Goal: Obtain resource: Obtain resource

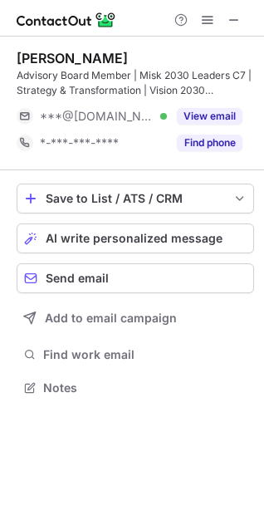
scroll to position [376, 264]
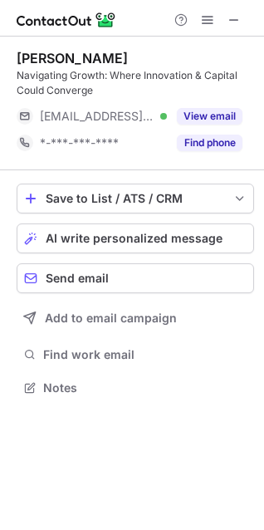
scroll to position [376, 264]
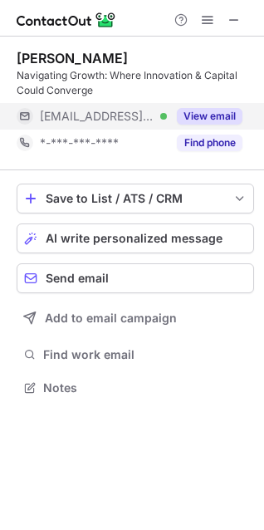
click at [205, 113] on button "View email" at bounding box center [210, 116] width 66 height 17
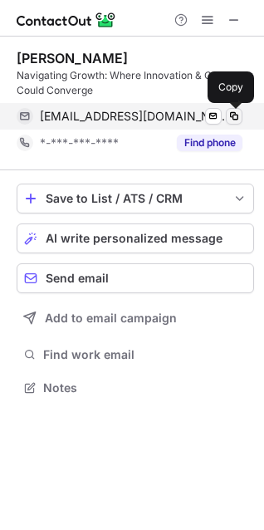
click at [232, 113] on span at bounding box center [234, 116] width 13 height 13
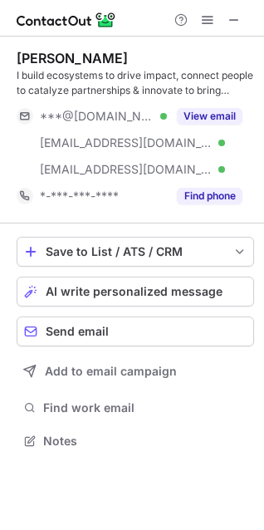
scroll to position [429, 264]
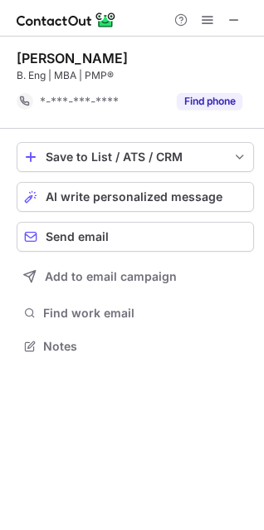
scroll to position [334, 264]
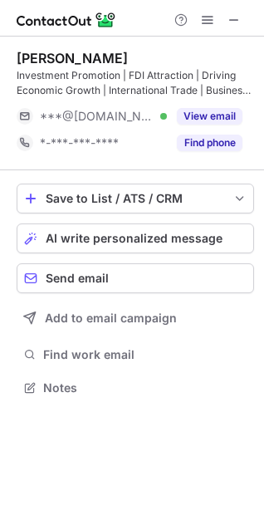
scroll to position [376, 264]
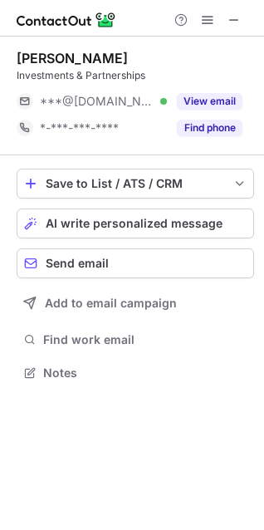
scroll to position [361, 264]
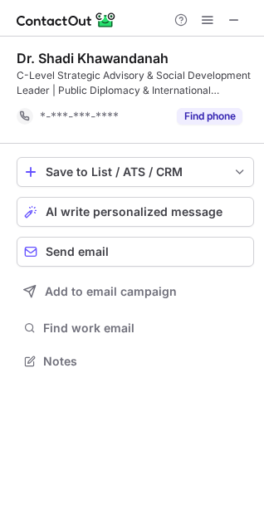
scroll to position [349, 264]
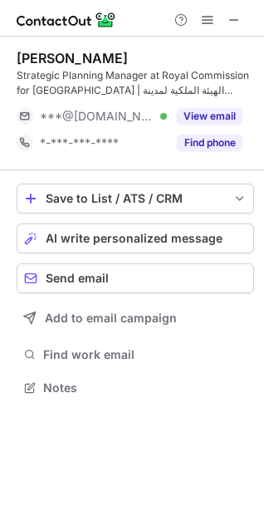
scroll to position [376, 264]
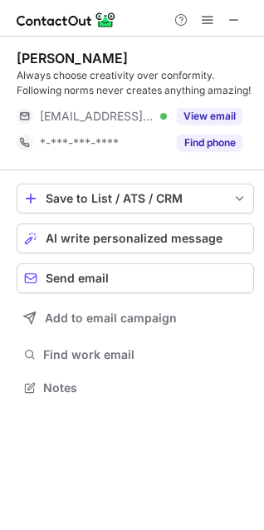
scroll to position [376, 264]
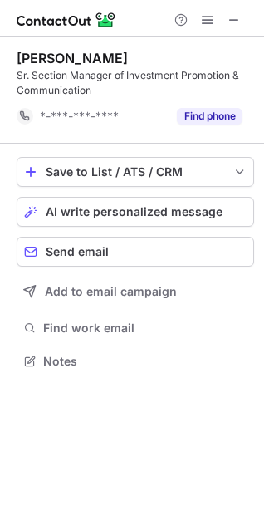
scroll to position [349, 264]
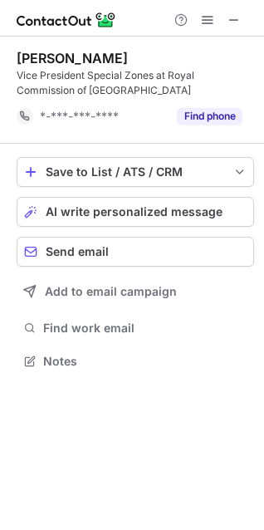
scroll to position [349, 264]
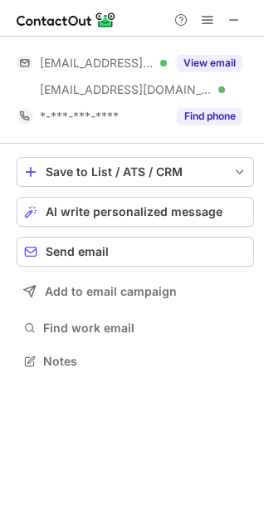
scroll to position [349, 264]
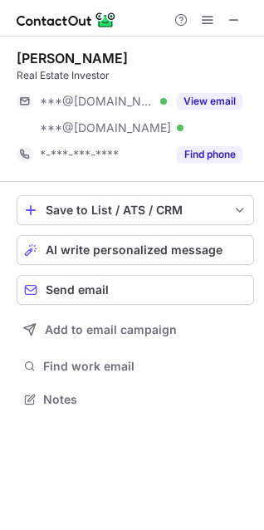
scroll to position [387, 264]
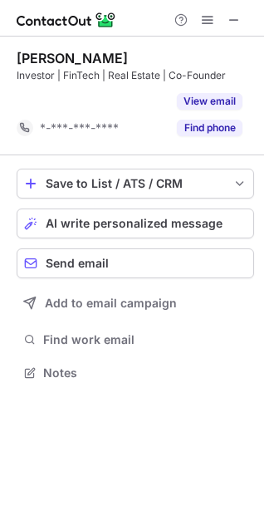
scroll to position [334, 264]
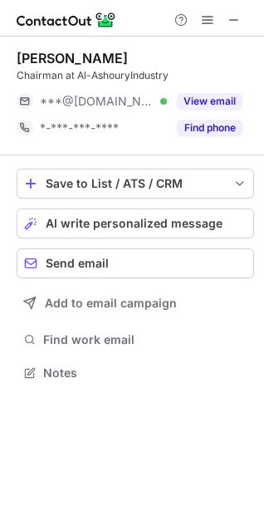
scroll to position [361, 264]
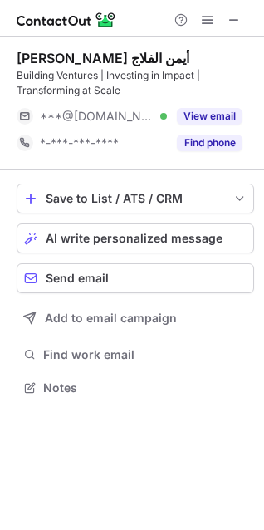
scroll to position [376, 264]
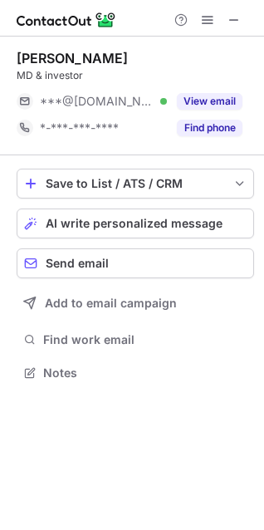
scroll to position [361, 264]
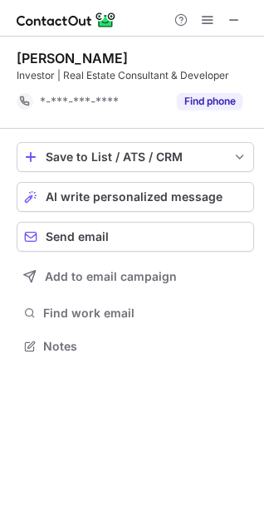
scroll to position [334, 264]
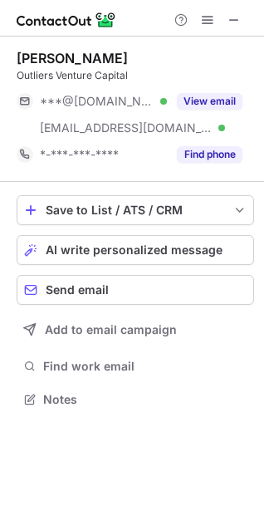
scroll to position [387, 264]
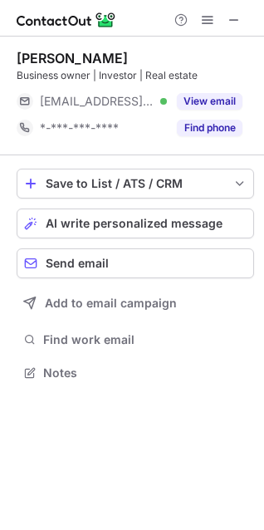
scroll to position [361, 264]
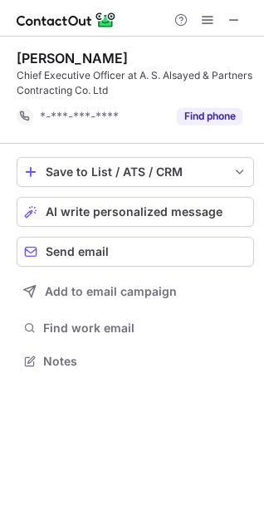
scroll to position [349, 264]
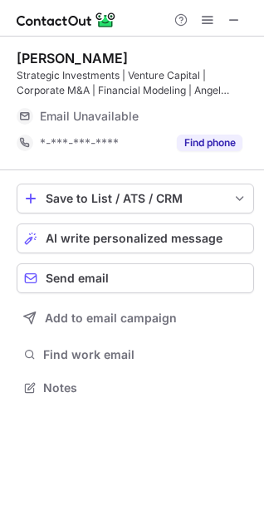
scroll to position [376, 264]
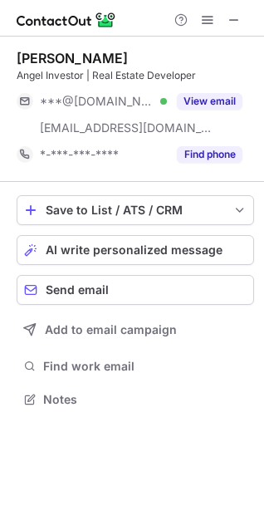
scroll to position [387, 264]
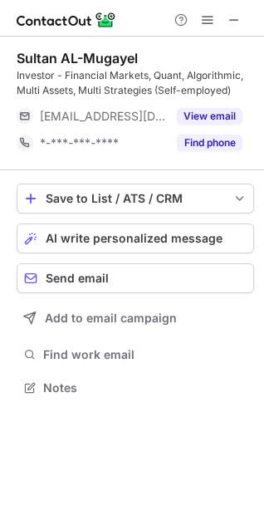
scroll to position [376, 264]
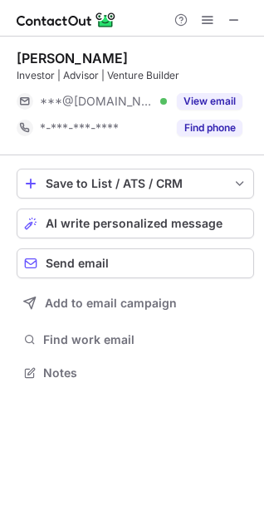
scroll to position [361, 264]
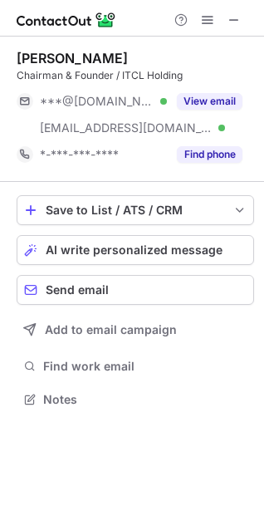
scroll to position [387, 264]
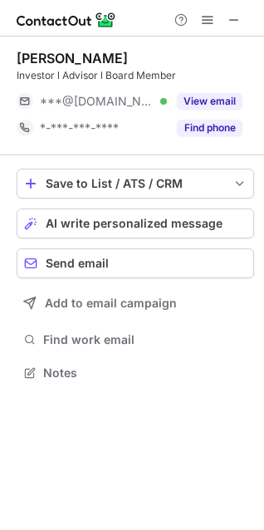
scroll to position [361, 264]
click at [235, 23] on span at bounding box center [234, 19] width 13 height 13
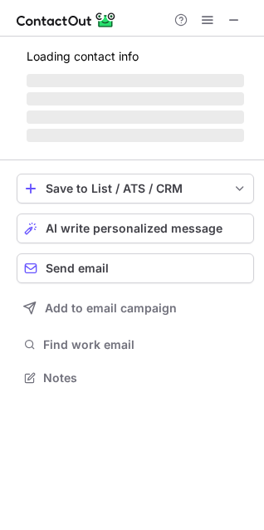
scroll to position [376, 264]
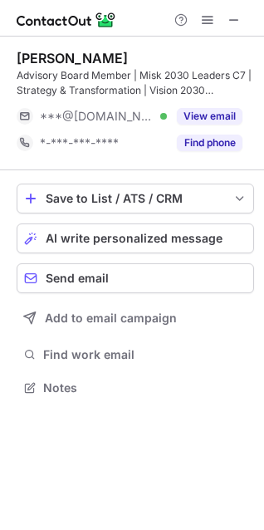
scroll to position [376, 264]
click at [229, 20] on span at bounding box center [234, 19] width 13 height 13
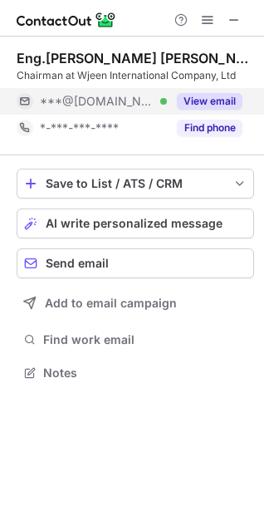
scroll to position [7, 7]
click at [205, 101] on button "View email" at bounding box center [210, 101] width 66 height 17
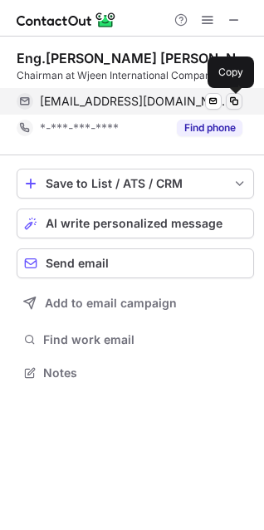
click at [242, 105] on button at bounding box center [234, 101] width 17 height 17
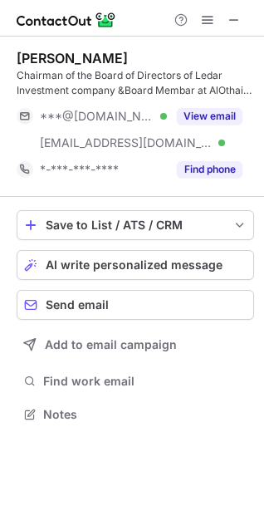
scroll to position [402, 264]
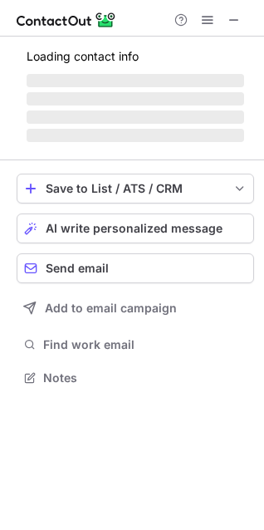
scroll to position [7, 7]
